Goal: Information Seeking & Learning: Find specific fact

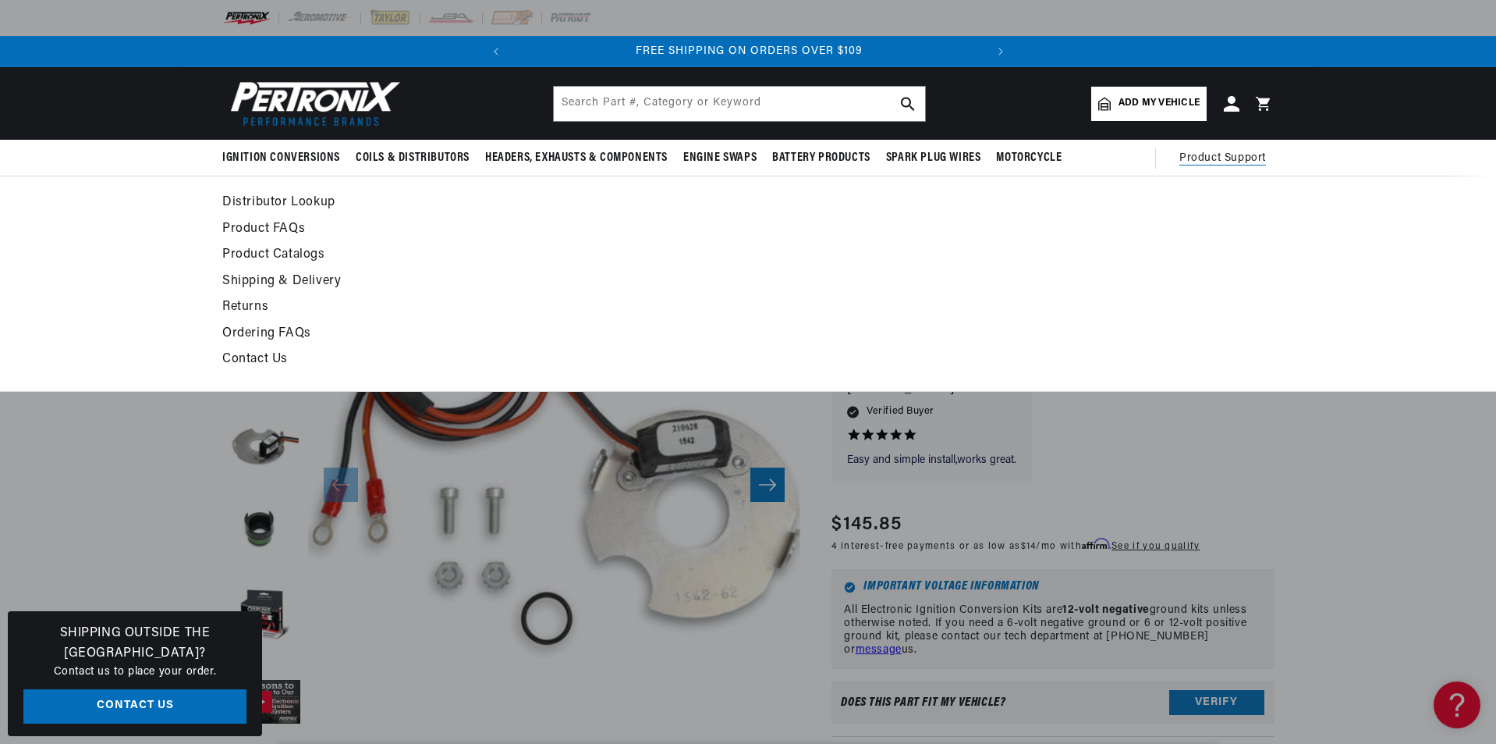
click at [267, 202] on link "Distributor Lookup" at bounding box center [605, 203] width 767 height 22
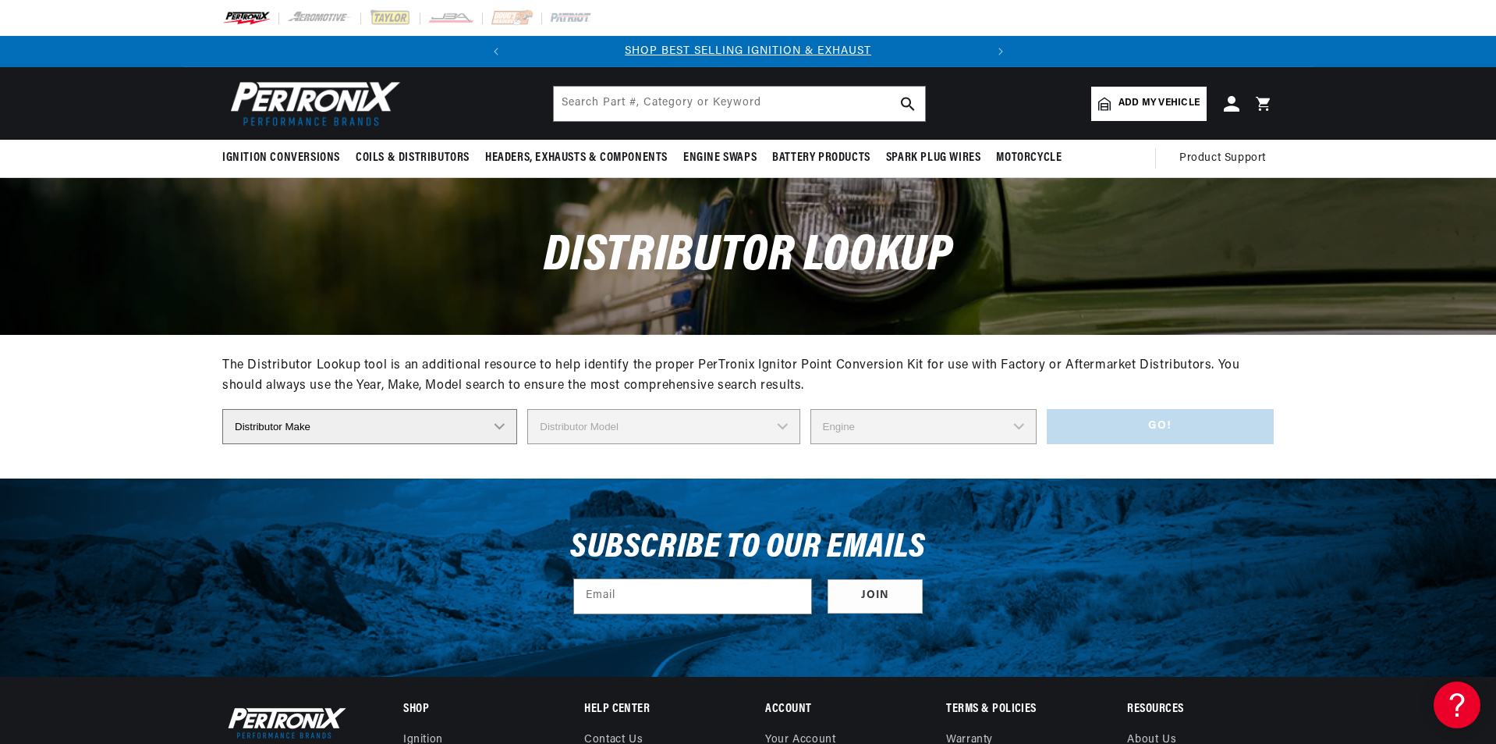
click at [502, 427] on select "Distributor Make Accel [PERSON_NAME] Autolite Bosch Century Chrysler Clark Colt…" at bounding box center [369, 426] width 295 height 35
select select "Prestolite"
click at [222, 409] on select "Distributor Make Accel [PERSON_NAME] Autolite Bosch Century Chrysler Clark Colt…" at bounding box center [369, 426] width 295 height 35
click at [779, 426] on select "Distributor Model 980902 981080 982320 107298 C91 491348-C91 IAD-4008 IAD-4012 …" at bounding box center [668, 426] width 303 height 35
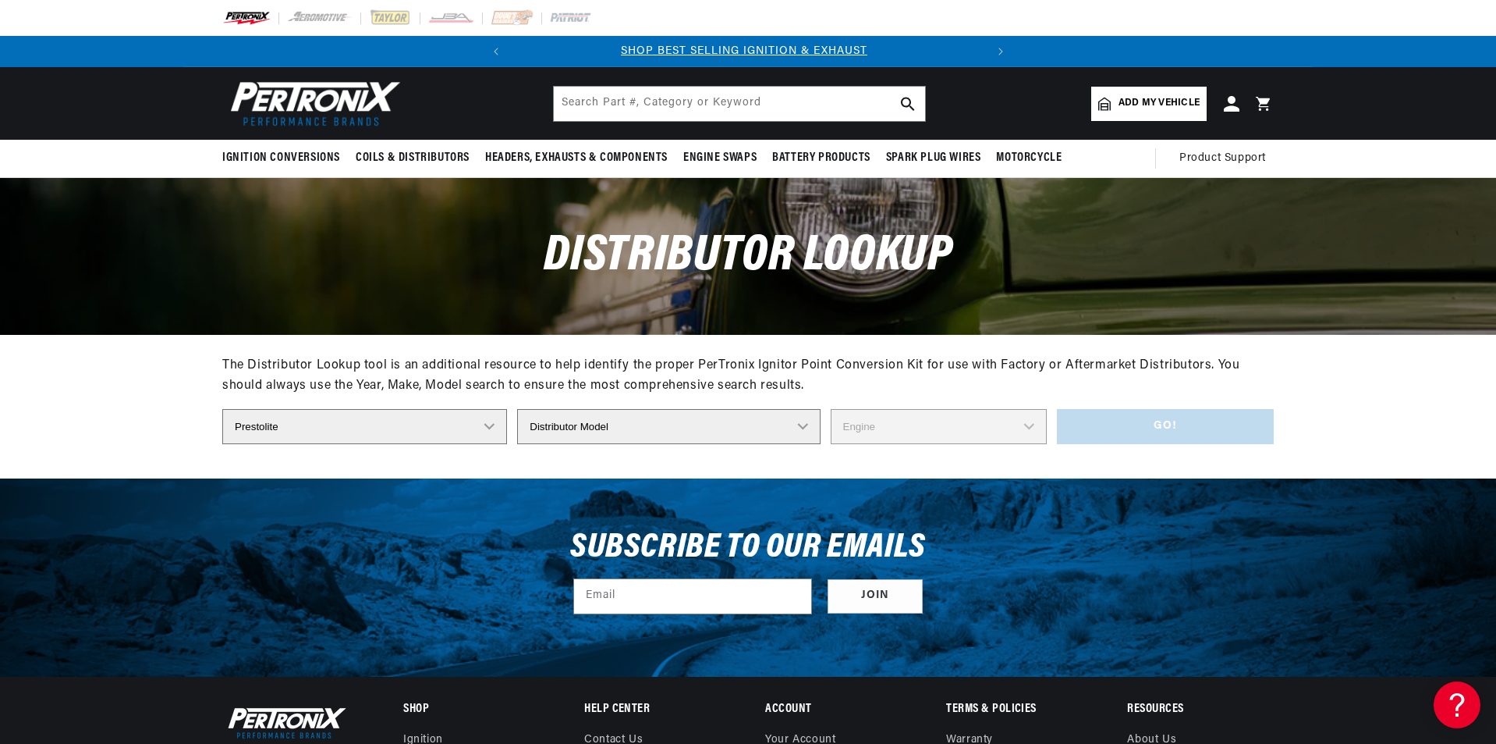
scroll to position [0, 0]
select select "IBM-4107A"
